Goal: Task Accomplishment & Management: Use online tool/utility

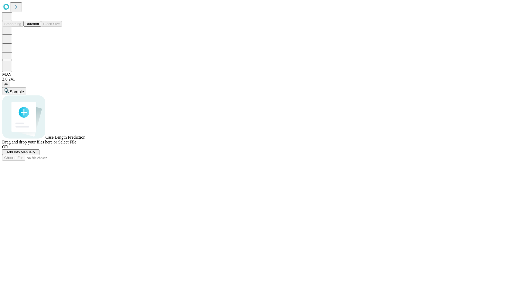
click at [39, 27] on button "Duration" at bounding box center [32, 24] width 18 height 6
click at [76, 144] on span "Select File" at bounding box center [67, 142] width 18 height 5
